Goal: Information Seeking & Learning: Learn about a topic

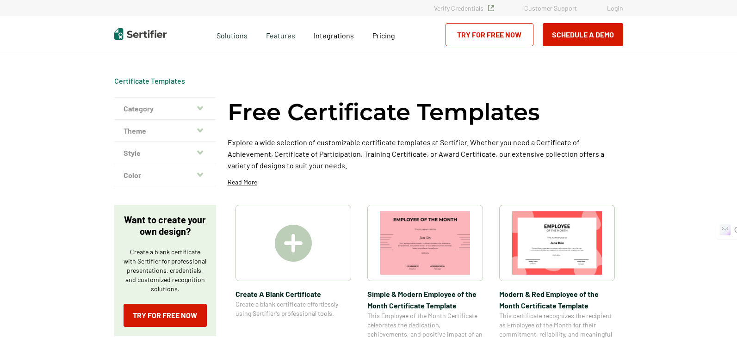
click at [199, 108] on icon "button" at bounding box center [200, 108] width 6 height 4
click at [202, 108] on icon "button" at bounding box center [200, 108] width 6 height 4
click at [155, 109] on button "Category" at bounding box center [165, 109] width 102 height 22
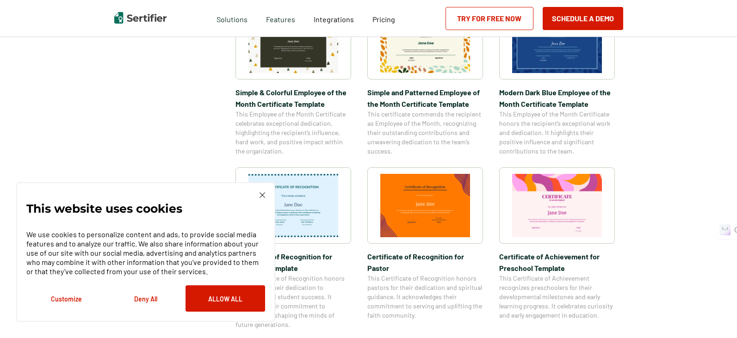
scroll to position [370, 0]
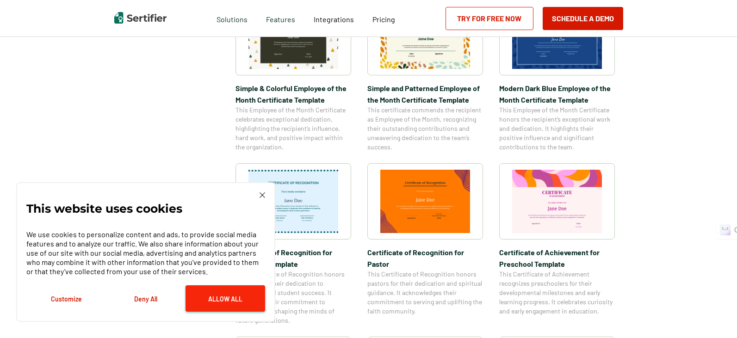
click at [232, 297] on button "Allow All" at bounding box center [226, 299] width 80 height 26
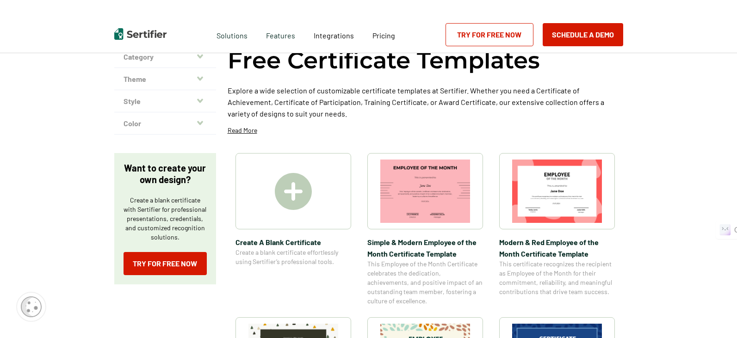
scroll to position [0, 0]
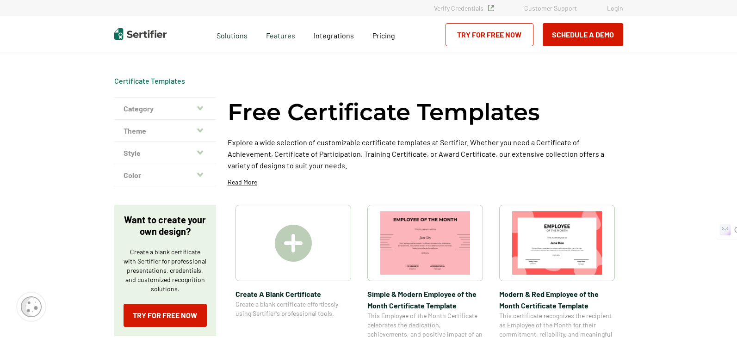
click at [201, 111] on icon "button" at bounding box center [200, 108] width 6 height 7
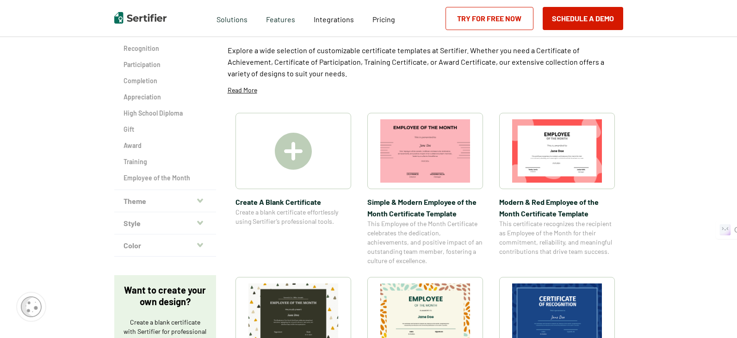
scroll to position [93, 0]
click at [201, 197] on icon "button" at bounding box center [200, 200] width 6 height 7
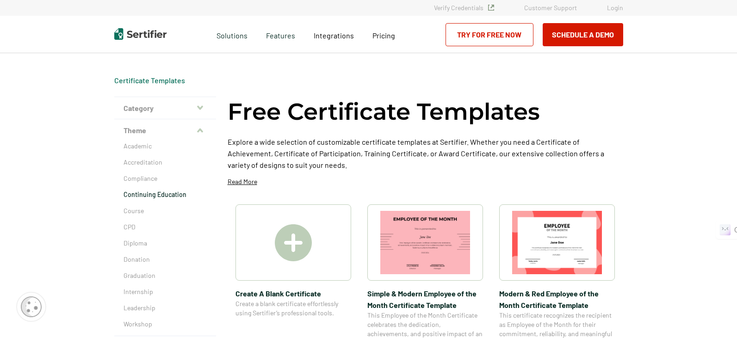
scroll to position [0, 0]
